Goal: Task Accomplishment & Management: Manage account settings

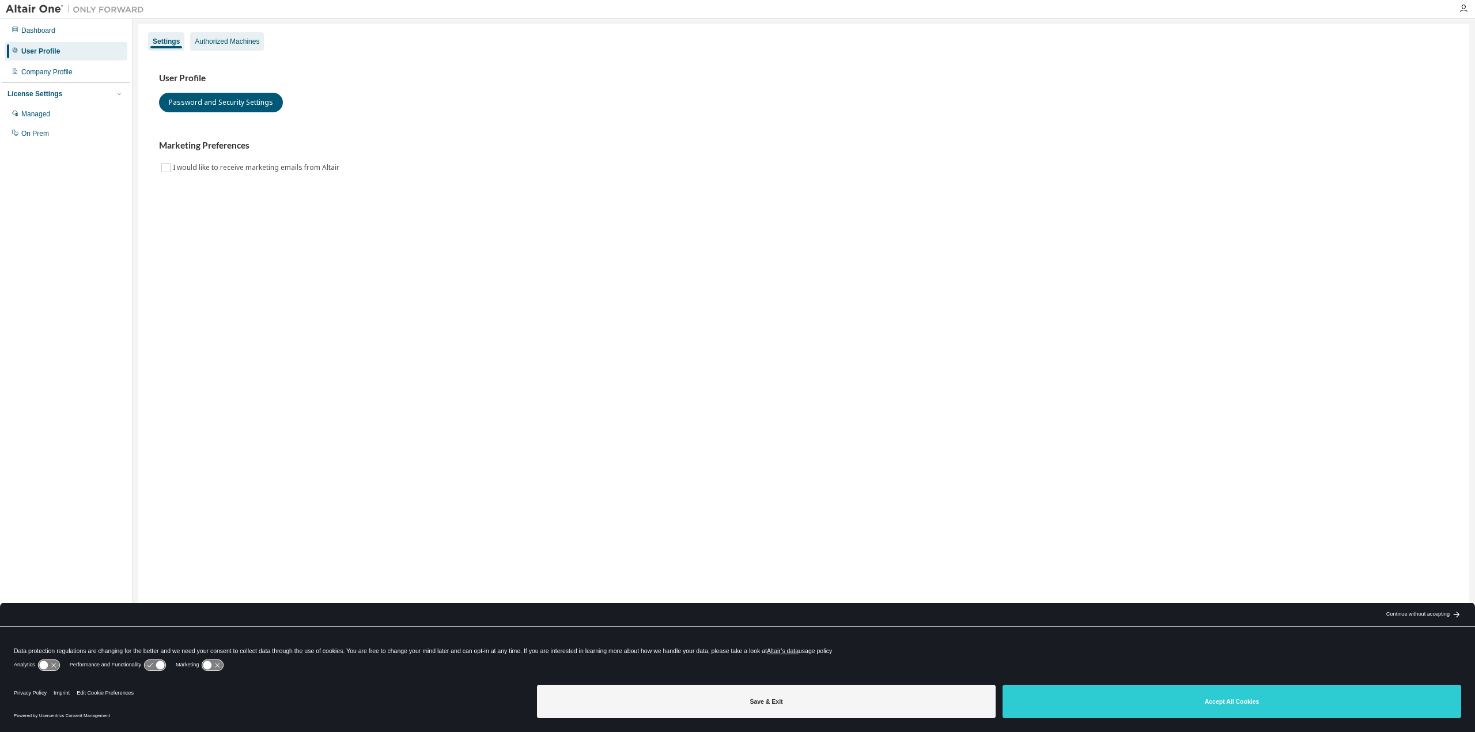
click at [224, 39] on div "Authorized Machines" at bounding box center [227, 41] width 65 height 9
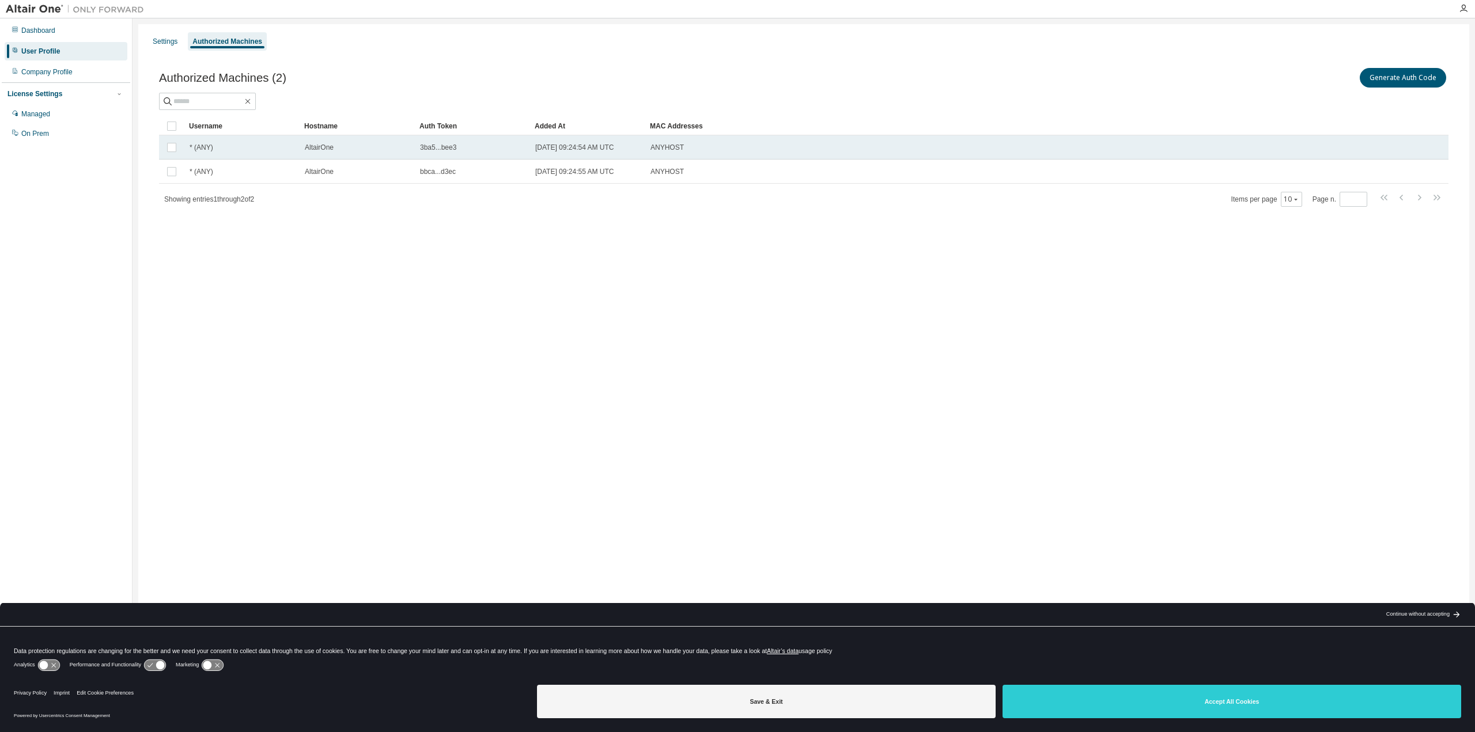
click at [499, 148] on div "3ba5...bee3" at bounding box center [472, 147] width 105 height 9
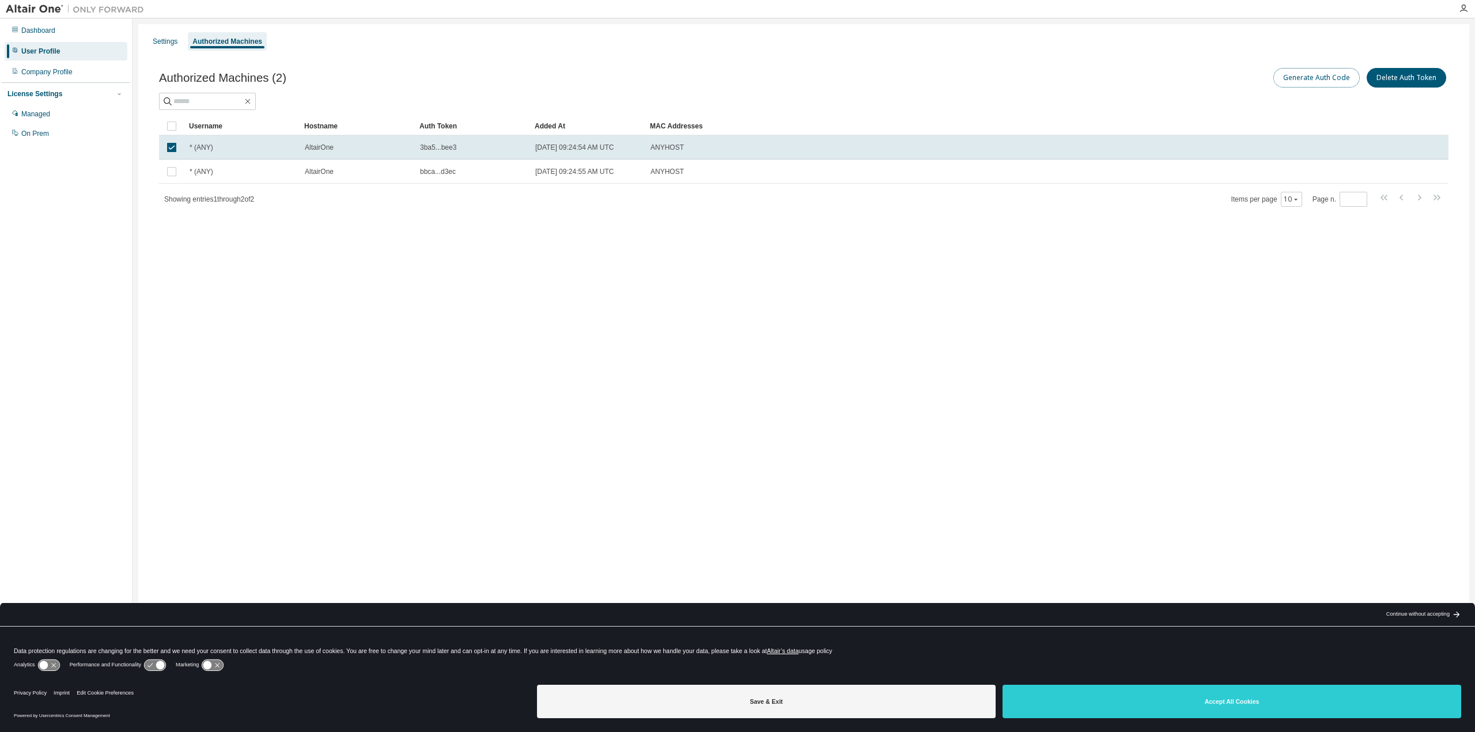
click at [1315, 80] on button "Generate Auth Code" at bounding box center [1317, 78] width 86 height 20
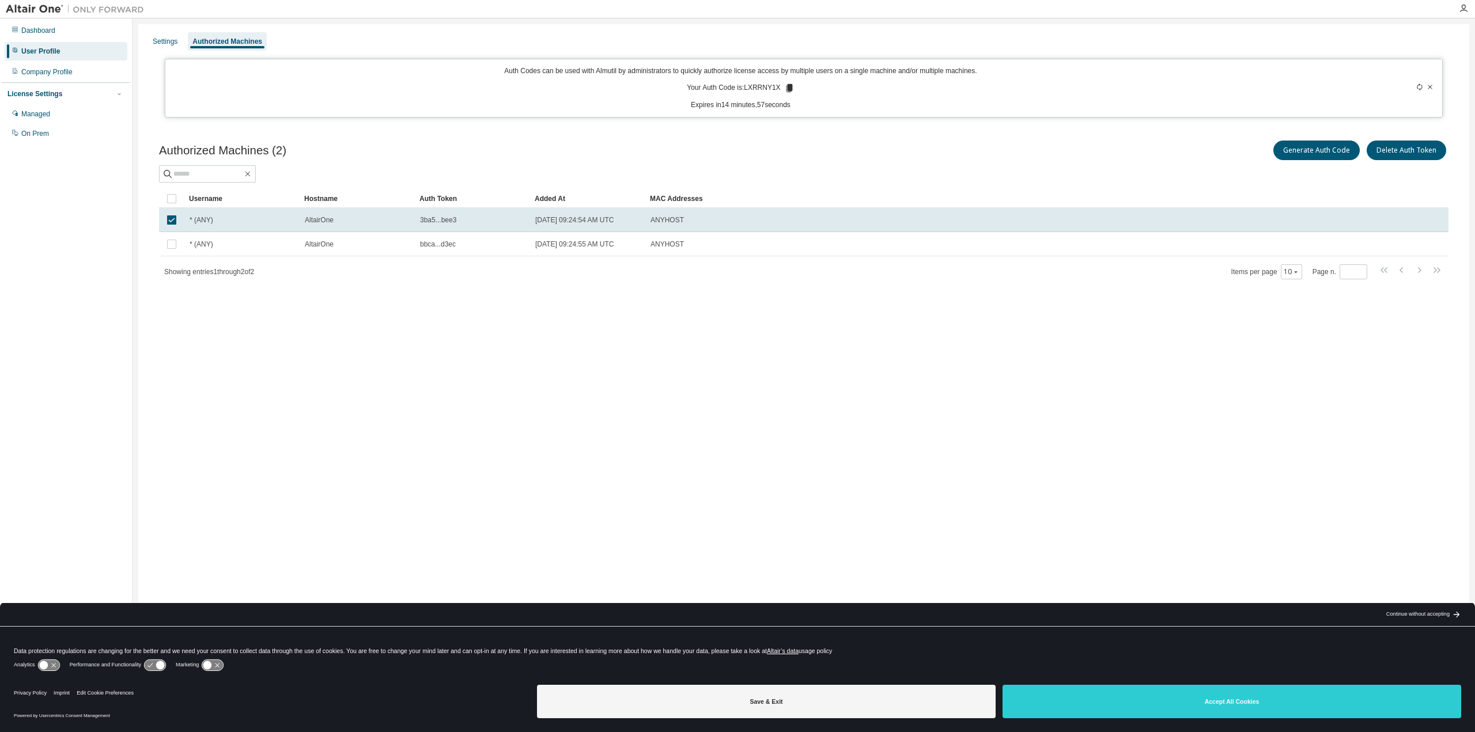
click at [788, 88] on icon at bounding box center [789, 88] width 6 height 8
